Goal: Task Accomplishment & Management: Manage account settings

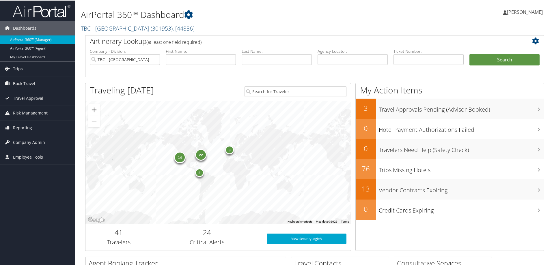
click at [123, 29] on link "TBC - [GEOGRAPHIC_DATA] ( 301953 ) , [ 44836 ]" at bounding box center [138, 28] width 114 height 8
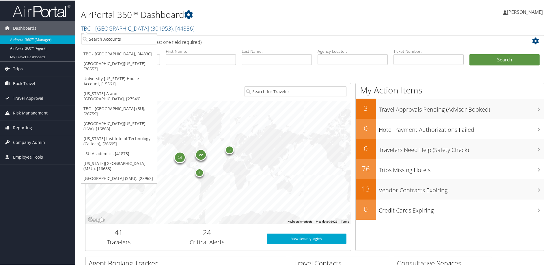
click at [90, 40] on input "search" at bounding box center [119, 38] width 76 height 11
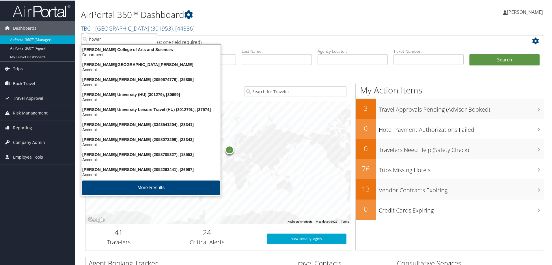
type input "[PERSON_NAME]"
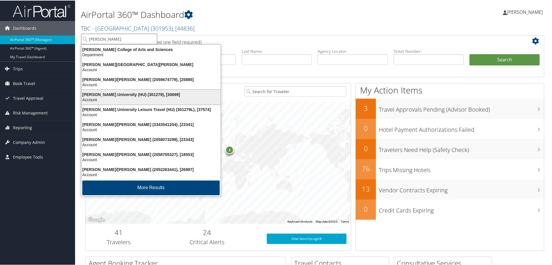
click at [111, 96] on div "[PERSON_NAME] University (HU) (301279), [30699]" at bounding box center [151, 94] width 146 height 5
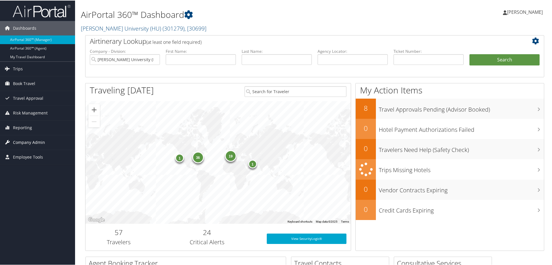
click at [24, 143] on span "Company Admin" at bounding box center [29, 142] width 32 height 14
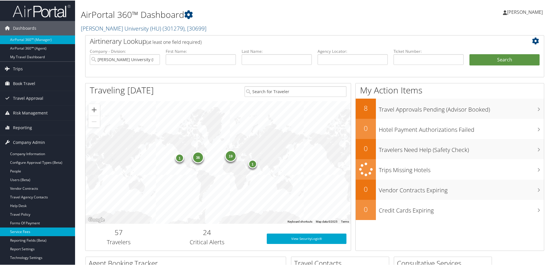
click at [23, 233] on link "Service Fees" at bounding box center [37, 231] width 75 height 9
